Goal: Task Accomplishment & Management: Complete application form

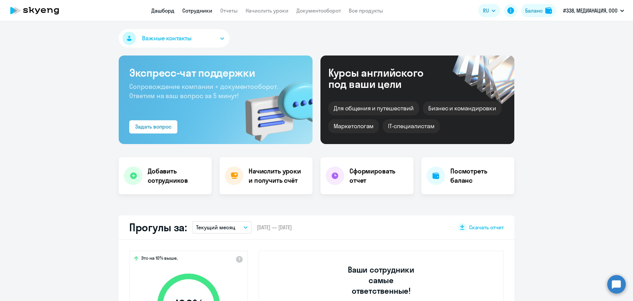
click at [193, 14] on link "Сотрудники" at bounding box center [197, 10] width 30 height 7
select select "30"
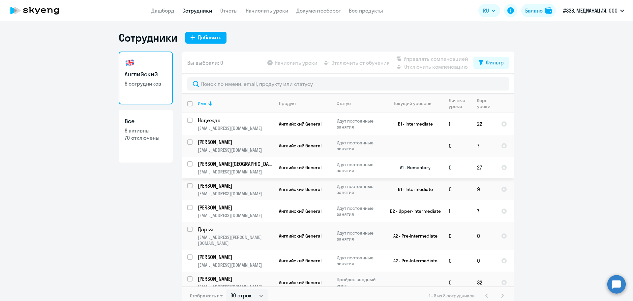
scroll to position [4, 0]
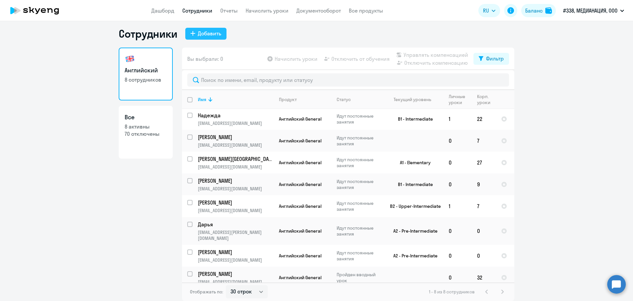
click at [201, 34] on div "Добавить" at bounding box center [209, 33] width 23 height 8
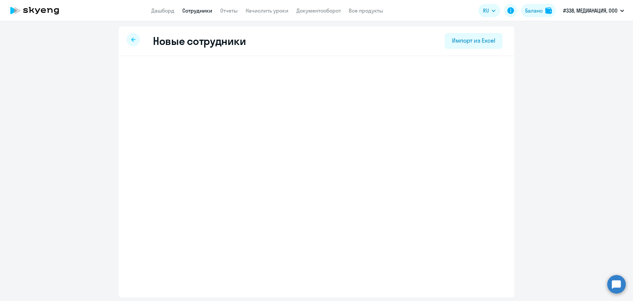
select select "english_adult_not_native_speaker"
select select "3"
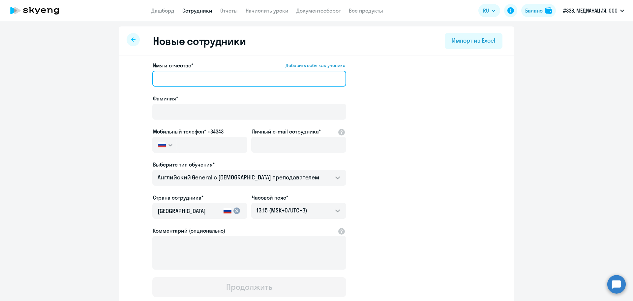
click at [196, 79] on input "Имя и отчество* Добавить себя как ученика" at bounding box center [249, 79] width 194 height 16
paste input "Волков Дмитрий Александрович"
drag, startPoint x: 176, startPoint y: 80, endPoint x: 149, endPoint y: 79, distance: 26.8
click at [149, 79] on app-new-student-form "Имя и отчество* Добавить себя как ученика Волков Дмитрий Александрович Фамилия*…" at bounding box center [316, 178] width 375 height 235
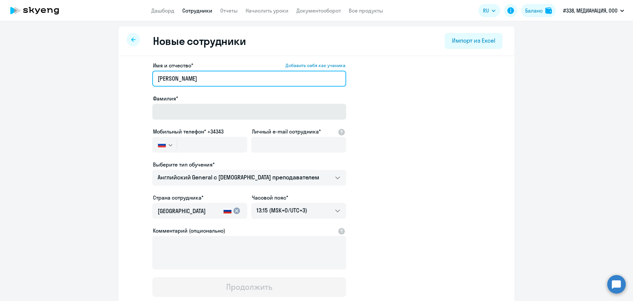
type input "Дмитрий Александрович"
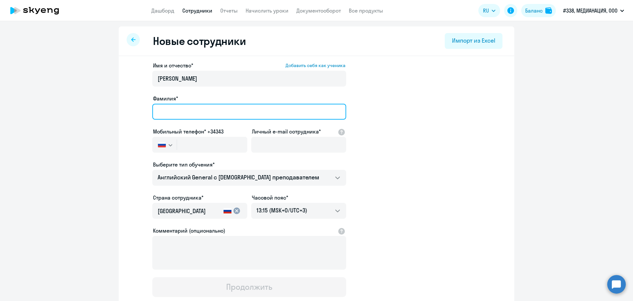
click at [190, 110] on input "Фамилия*" at bounding box center [249, 112] width 194 height 16
paste input "Волков"
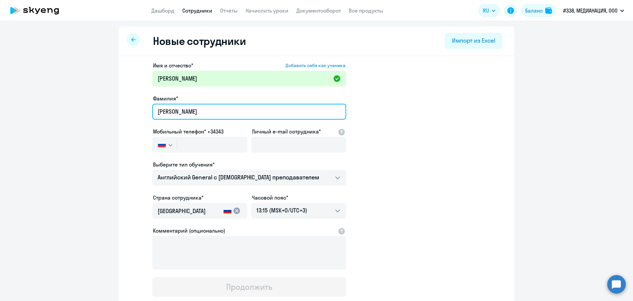
type input "Волков"
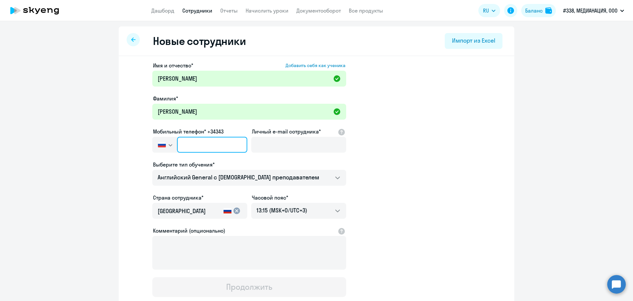
click at [183, 144] on input "text" at bounding box center [212, 145] width 70 height 16
paste input "+7 901 206-24-27"
type input "+7 901 206-24-27"
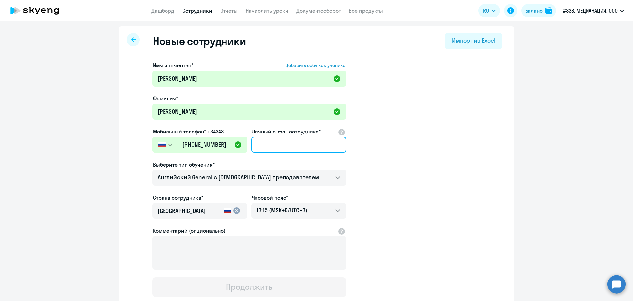
click at [277, 145] on input "Личный e-mail сотрудника*" at bounding box center [298, 145] width 95 height 16
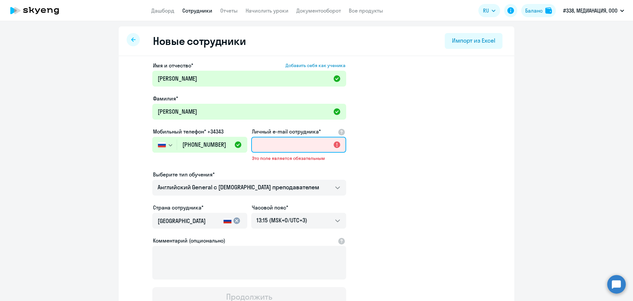
paste input "d.volkov@medianation.ru"
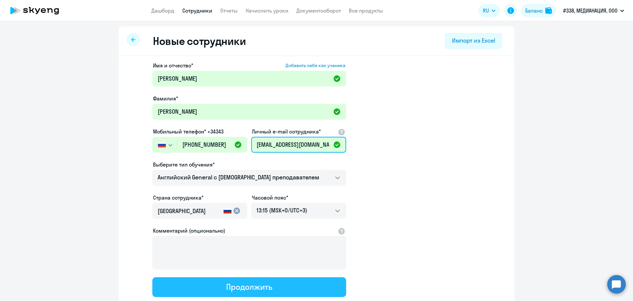
type input "d.volkov@medianation.ru"
click at [260, 286] on div "Продолжить" at bounding box center [249, 286] width 46 height 11
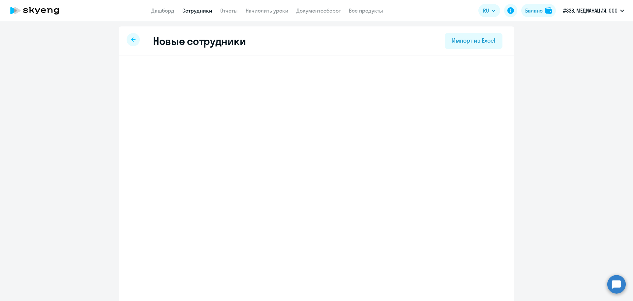
select select "english_adult_not_native_speaker"
select select "3"
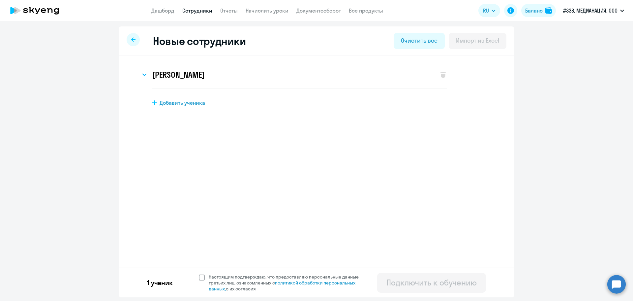
click at [203, 278] on span at bounding box center [202, 277] width 6 height 6
click at [199, 273] on input "Настоящим подтверждаю, что предоставляю персональные данные третьих лиц, ознако…" at bounding box center [199, 273] width 0 height 0
checkbox input "true"
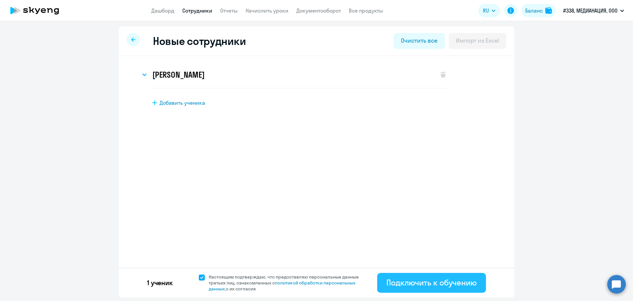
click at [451, 285] on div "Подключить к обучению" at bounding box center [432, 282] width 90 height 11
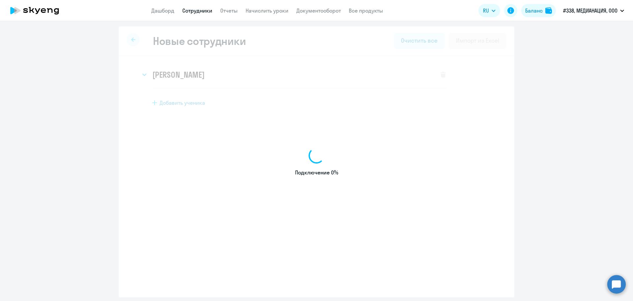
select select "english_adult_not_native_speaker"
select select "3"
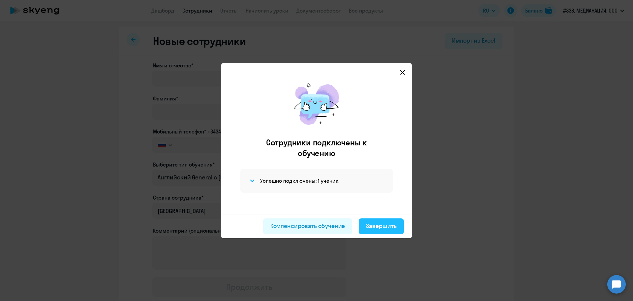
click at [384, 229] on div "Завершить" at bounding box center [381, 225] width 31 height 9
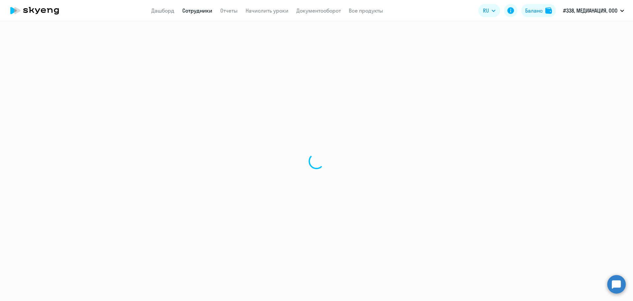
select select "30"
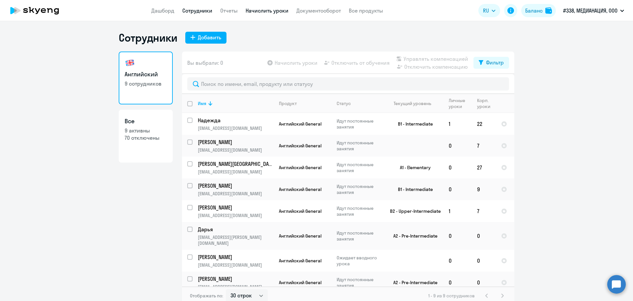
click at [260, 11] on link "Начислить уроки" at bounding box center [267, 10] width 43 height 7
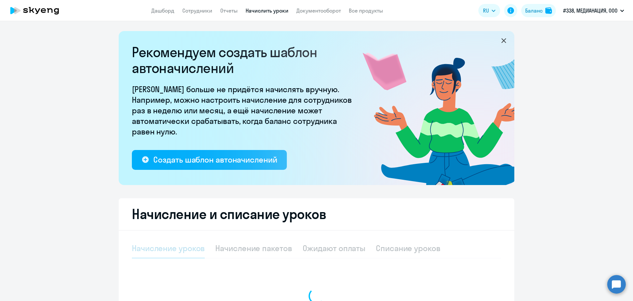
select select "10"
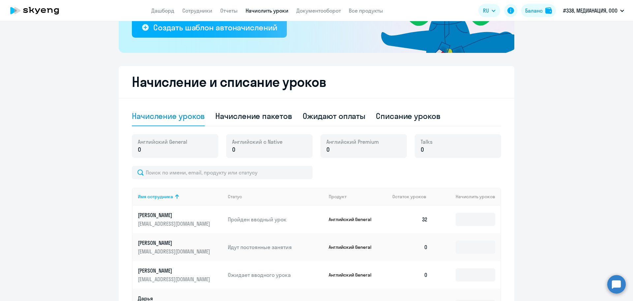
scroll to position [231, 0]
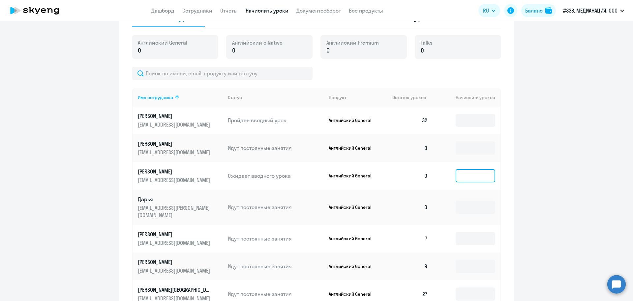
click at [474, 175] on input at bounding box center [476, 175] width 40 height 13
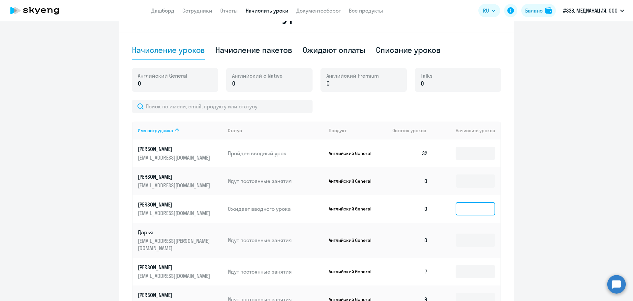
scroll to position [132, 0]
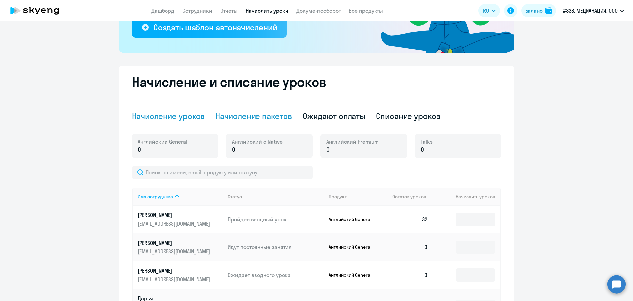
click at [254, 116] on div "Начисление пакетов" at bounding box center [253, 116] width 77 height 11
select select "10"
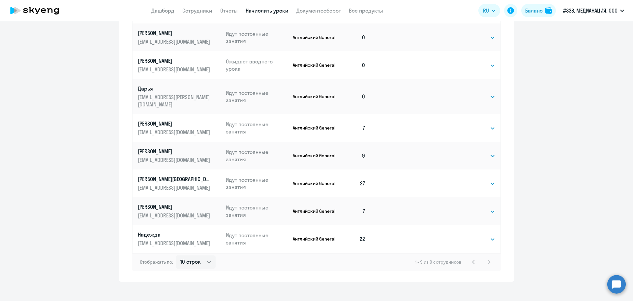
scroll to position [270, 0]
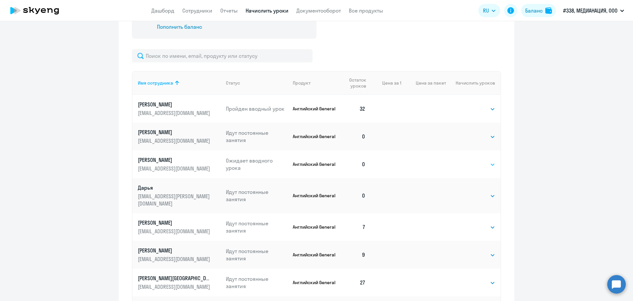
click at [483, 165] on select "Выбрать 4 8 16 32 64 96 128" at bounding box center [481, 164] width 27 height 8
select select "32"
click at [468, 160] on select "Выбрать 4 8 16 32 64 96 128" at bounding box center [481, 164] width 27 height 8
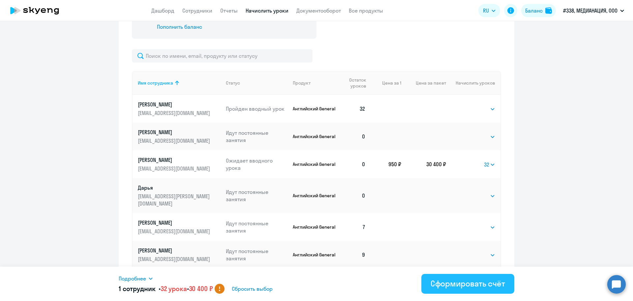
click at [473, 284] on div "Сформировать счёт" at bounding box center [468, 283] width 75 height 11
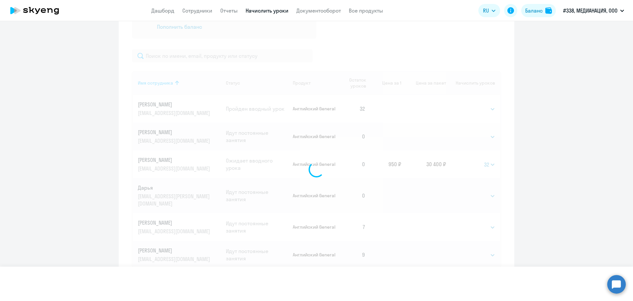
select select
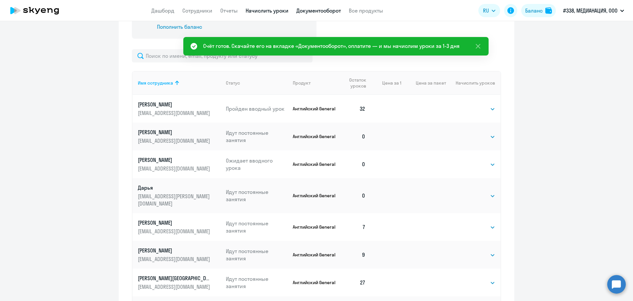
click at [312, 11] on link "Документооборот" at bounding box center [319, 10] width 45 height 7
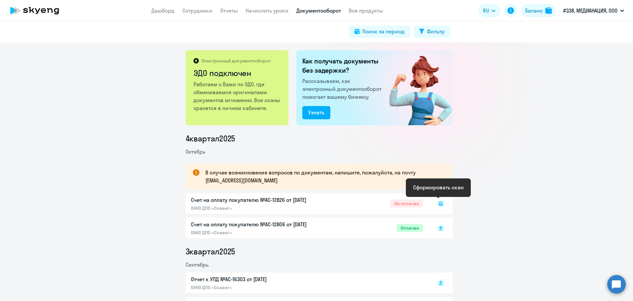
click at [439, 205] on icon at bounding box center [441, 203] width 4 height 4
click at [437, 204] on rect at bounding box center [441, 203] width 8 height 8
click at [614, 288] on circle at bounding box center [617, 283] width 18 height 18
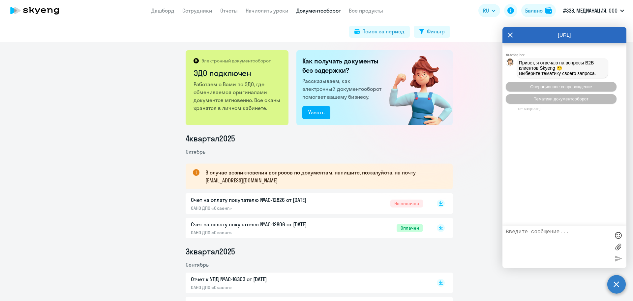
click at [617, 245] on label at bounding box center [619, 246] width 10 height 10
click at [0, 0] on input "file" at bounding box center [0, 0] width 0 height 0
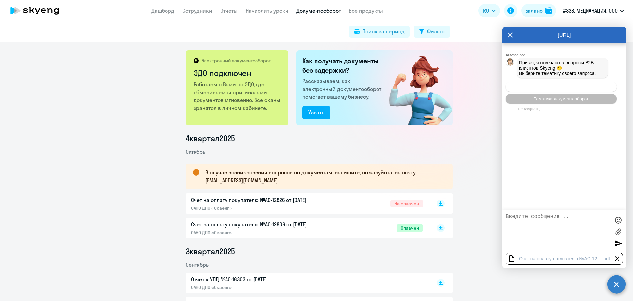
click at [554, 90] on button "Операционное сопровождение" at bounding box center [561, 87] width 111 height 10
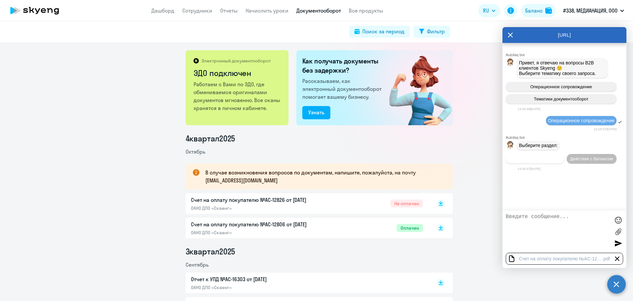
click at [538, 161] on span "Действия по сотрудникам" at bounding box center [535, 158] width 51 height 5
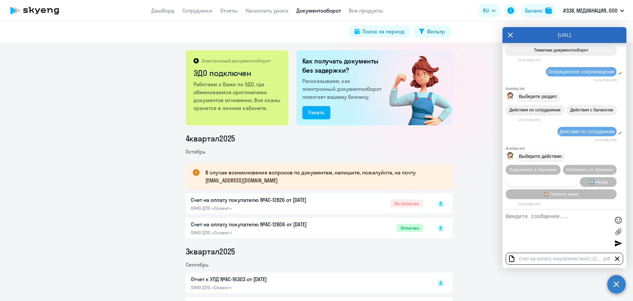
click at [539, 183] on span "Сотруднику нужна помощь" at bounding box center [541, 181] width 53 height 5
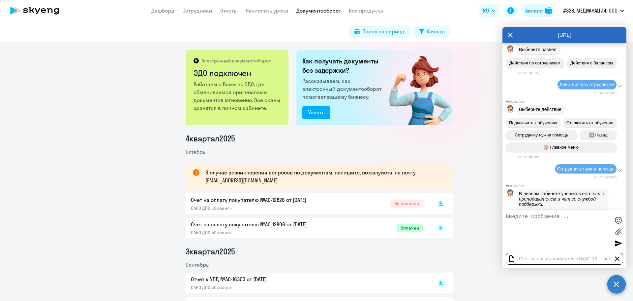
scroll to position [304, 0]
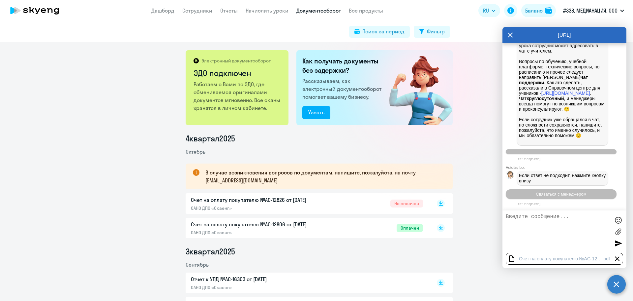
click at [536, 225] on textarea at bounding box center [558, 231] width 104 height 36
type textarea "Добрый день1 Для оплаты счета мне нужна печать и подпись на нем. а он почему-то…"
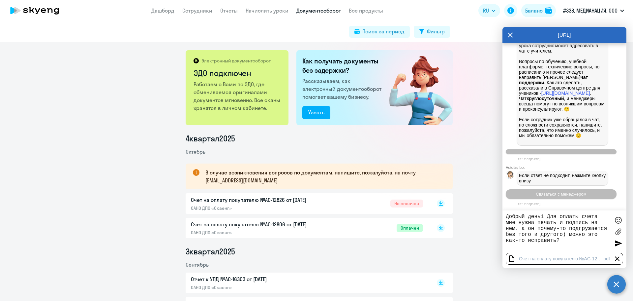
click at [571, 241] on textarea "Добрый день1 Для оплаты счета мне нужна печать и подпись на нем. а он почему-то…" at bounding box center [558, 231] width 104 height 36
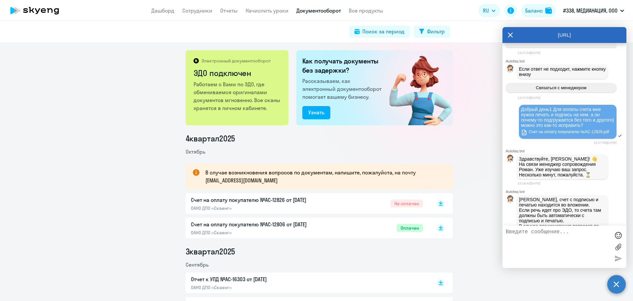
scroll to position [452, 0]
